Goal: Task Accomplishment & Management: Complete application form

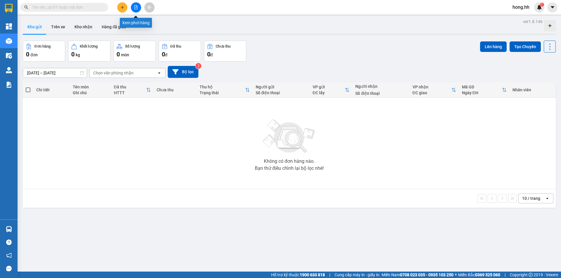
click at [137, 10] on button at bounding box center [136, 7] width 10 height 10
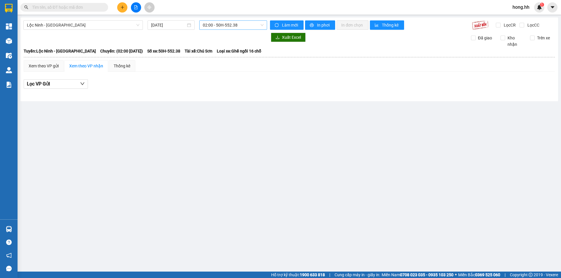
click at [224, 24] on span "02:00 - 50H-552.38" at bounding box center [233, 25] width 61 height 9
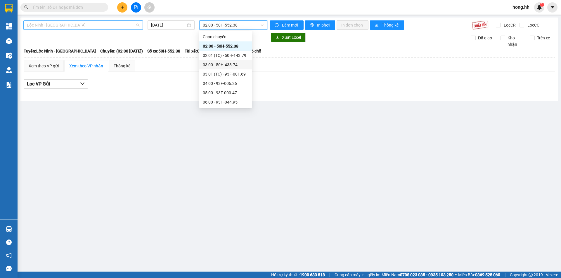
click at [108, 26] on span "Lộc Ninh - [GEOGRAPHIC_DATA]" at bounding box center [83, 25] width 112 height 9
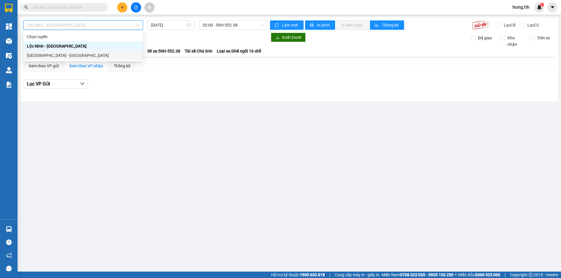
click at [50, 54] on div "[GEOGRAPHIC_DATA] - [GEOGRAPHIC_DATA]" at bounding box center [83, 55] width 112 height 6
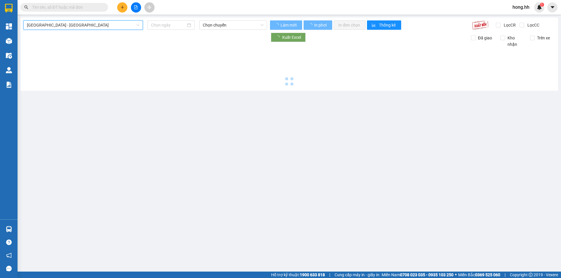
type input "[DATE]"
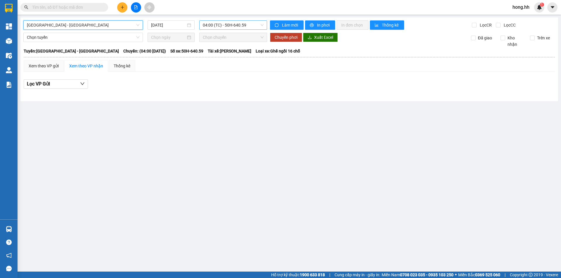
click at [215, 24] on span "04:00 (TC) - 50H-640.59" at bounding box center [233, 25] width 61 height 9
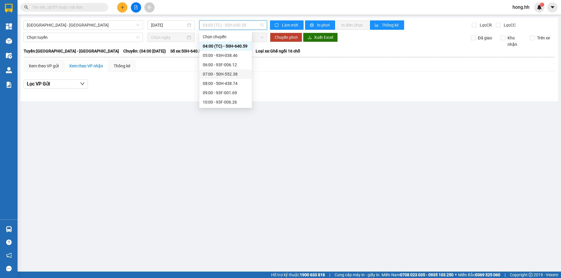
click at [227, 75] on div "07:00 - 50H-552.38" at bounding box center [226, 74] width 46 height 6
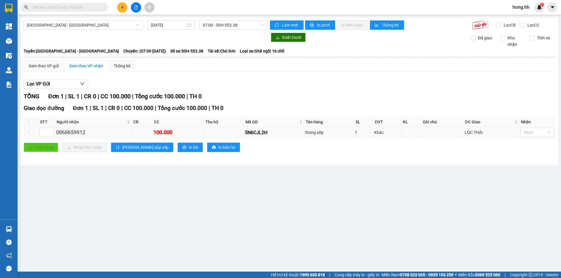
click at [177, 132] on div "100.000" at bounding box center [177, 133] width 49 height 8
drag, startPoint x: 242, startPoint y: 135, endPoint x: 276, endPoint y: 136, distance: 33.3
click at [276, 136] on tr "0868659912 100.000 5N6CJL2H thùng sốp 1 Khác LỘC [GEOGRAPHIC_DATA]" at bounding box center [289, 132] width 531 height 11
copy div "5N6CJL2H"
paste input "5N6CJL2H"
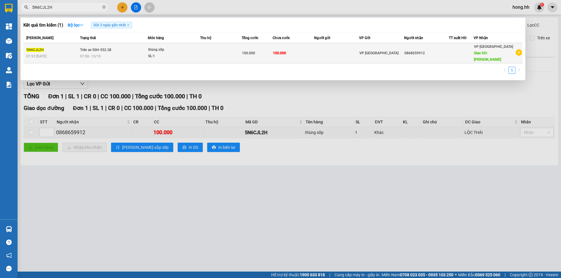
type input "5N6CJL2H"
click at [248, 52] on span "100.000" at bounding box center [248, 53] width 13 height 4
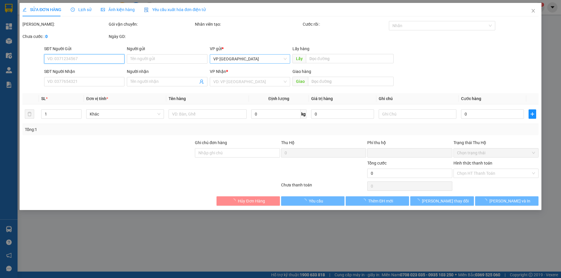
type input "0868659912"
type input "LỘC THÁI"
type input "0"
type input "100.000"
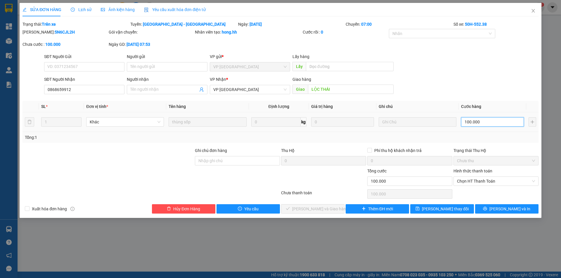
type input "5"
type input "50"
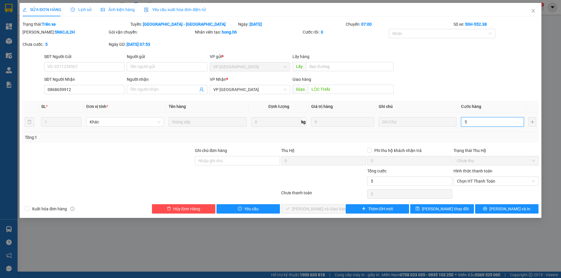
type input "50"
type input "500"
type input "5.000"
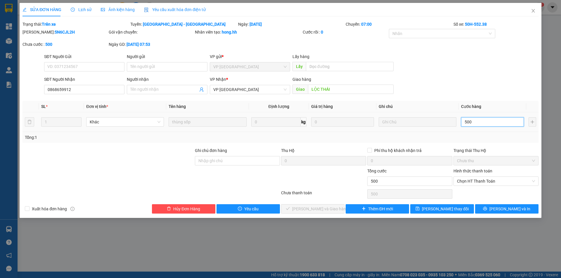
type input "5.000"
type input "50.000"
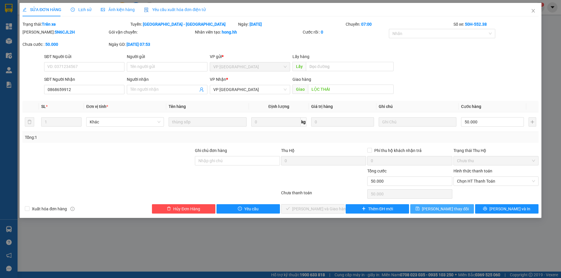
click at [454, 207] on span "[PERSON_NAME] thay đổi" at bounding box center [445, 209] width 47 height 6
